Goal: Task Accomplishment & Management: Manage account settings

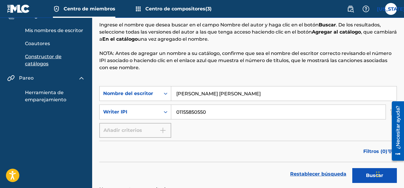
click at [377, 183] on div "Widget de chat" at bounding box center [389, 174] width 30 height 29
click at [365, 181] on button "Buscar" at bounding box center [374, 175] width 45 height 15
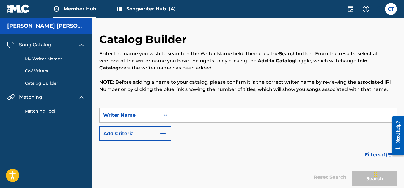
click at [59, 61] on link "My Writer Names" at bounding box center [55, 59] width 60 height 6
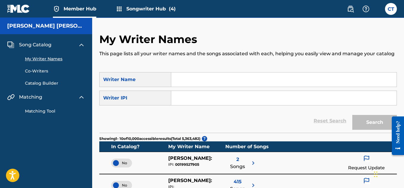
click at [18, 15] on link at bounding box center [18, 9] width 23 height 18
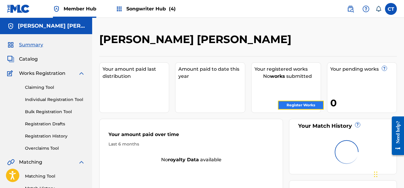
click at [287, 104] on link "Register Works" at bounding box center [301, 105] width 46 height 9
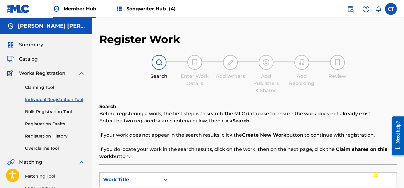
click at [141, 10] on span "Songwriter Hub (4)" at bounding box center [150, 8] width 49 height 7
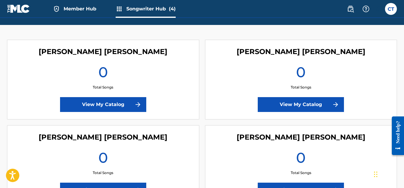
scroll to position [113, 0]
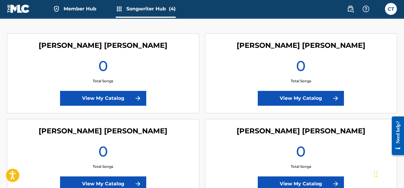
click at [121, 67] on div "[DEMOGRAPHIC_DATA][PERSON_NAME] [PERSON_NAME] 0 Total Songs View My Catalog" at bounding box center [103, 74] width 192 height 80
click at [18, 12] on img at bounding box center [18, 8] width 23 height 9
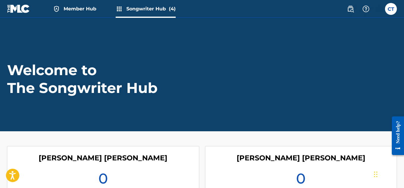
click at [64, 4] on link "Member Hub" at bounding box center [74, 9] width 43 height 18
